Goal: Check status: Check status

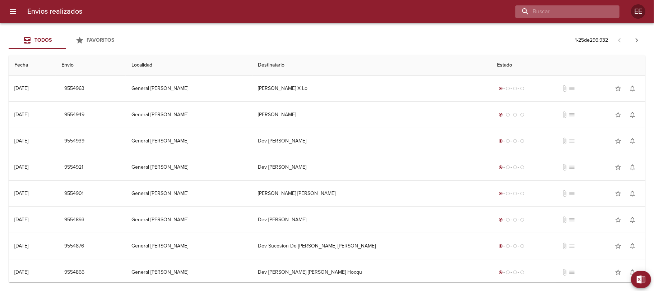
click at [601, 10] on input "buscar" at bounding box center [562, 11] width 92 height 13
paste input "[PERSON_NAME]"
type input "[PERSON_NAME]"
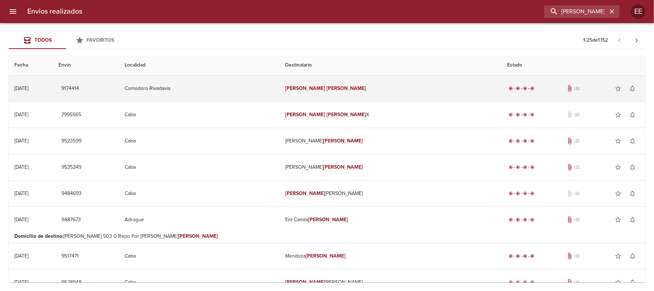
click at [338, 89] on em "[PERSON_NAME]" at bounding box center [347, 88] width 40 height 6
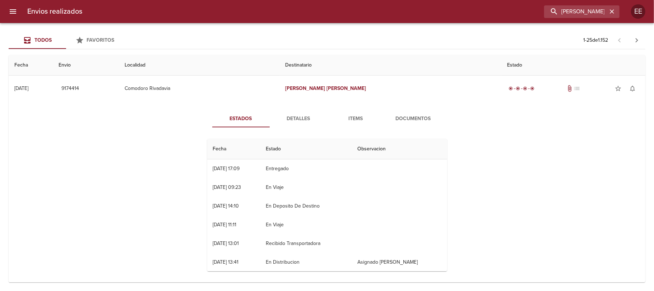
click at [305, 112] on button "Detalles" at bounding box center [298, 118] width 57 height 17
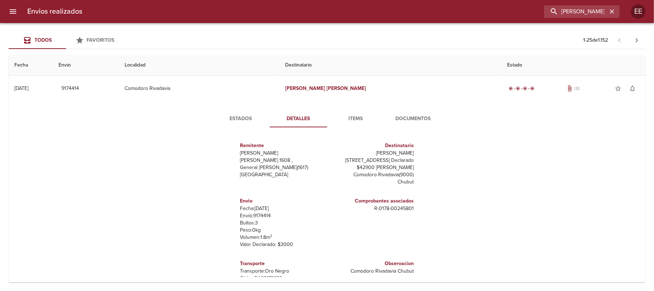
click at [352, 115] on span "Items" at bounding box center [356, 118] width 49 height 9
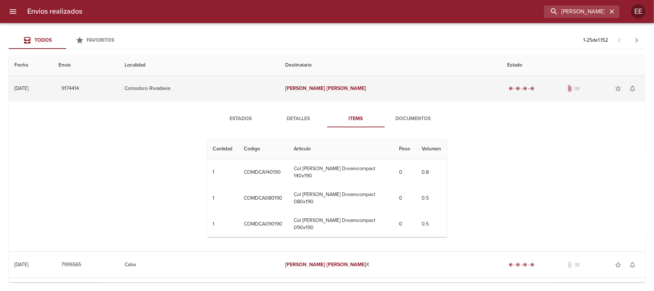
click at [328, 90] on td "[PERSON_NAME]" at bounding box center [391, 88] width 222 height 26
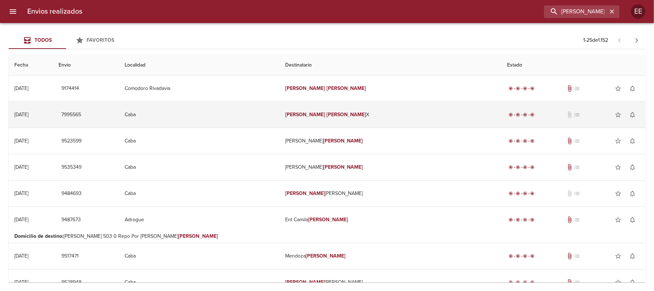
click at [329, 114] on em "[PERSON_NAME]" at bounding box center [347, 114] width 40 height 6
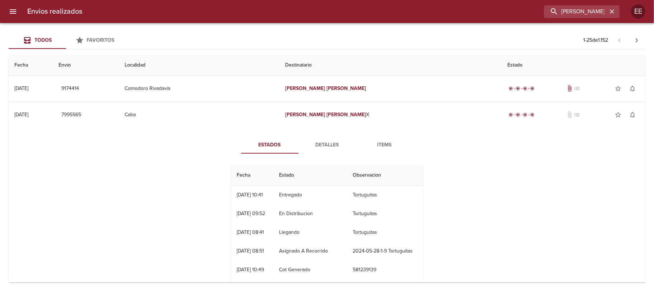
click at [337, 145] on span "Detalles" at bounding box center [327, 144] width 49 height 9
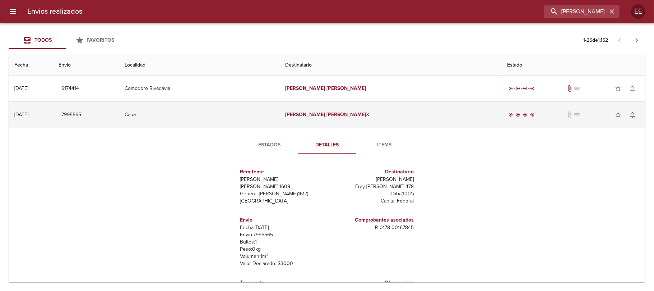
click at [334, 112] on em "[PERSON_NAME]" at bounding box center [347, 114] width 40 height 6
